Goal: Find specific page/section

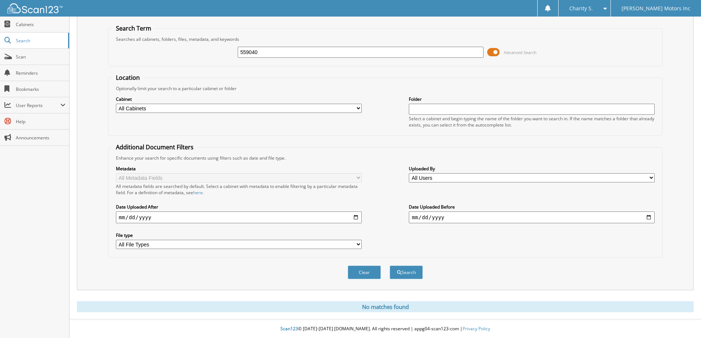
drag, startPoint x: 260, startPoint y: 53, endPoint x: 230, endPoint y: 43, distance: 30.7
click at [230, 43] on div "559040 Advanced Search" at bounding box center [385, 52] width 546 height 20
type input "557890"
click at [398, 272] on span "submit" at bounding box center [399, 273] width 4 height 4
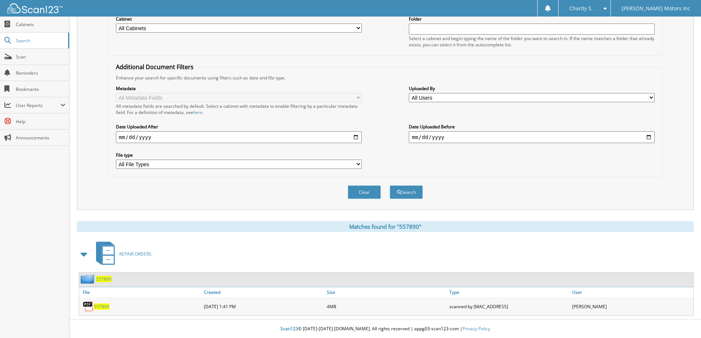
click at [102, 306] on span "557890" at bounding box center [101, 307] width 15 height 6
click at [99, 308] on span "557890" at bounding box center [101, 307] width 15 height 6
